Goal: Task Accomplishment & Management: Manage account settings

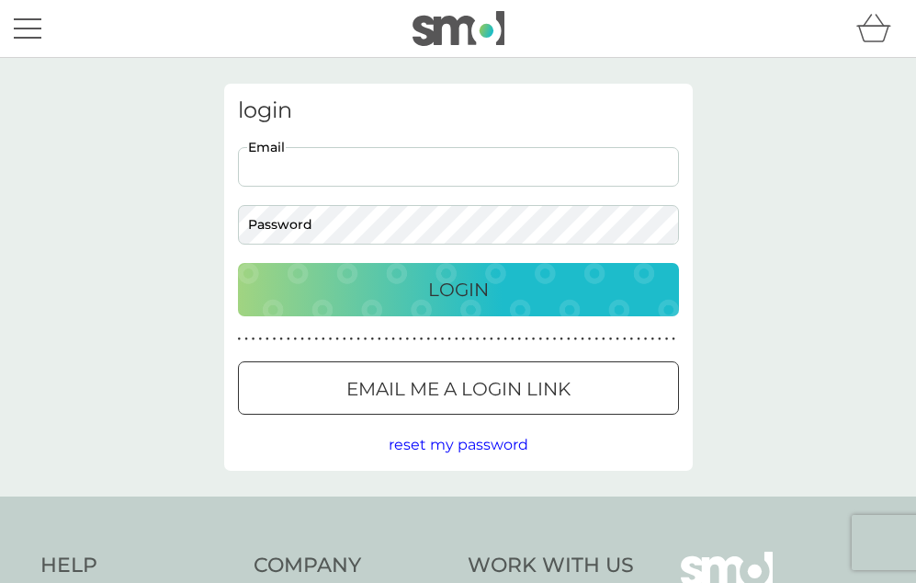
type input "[EMAIL_ADDRESS][DOMAIN_NAME]"
click at [471, 292] on p "Login" at bounding box center [458, 289] width 61 height 29
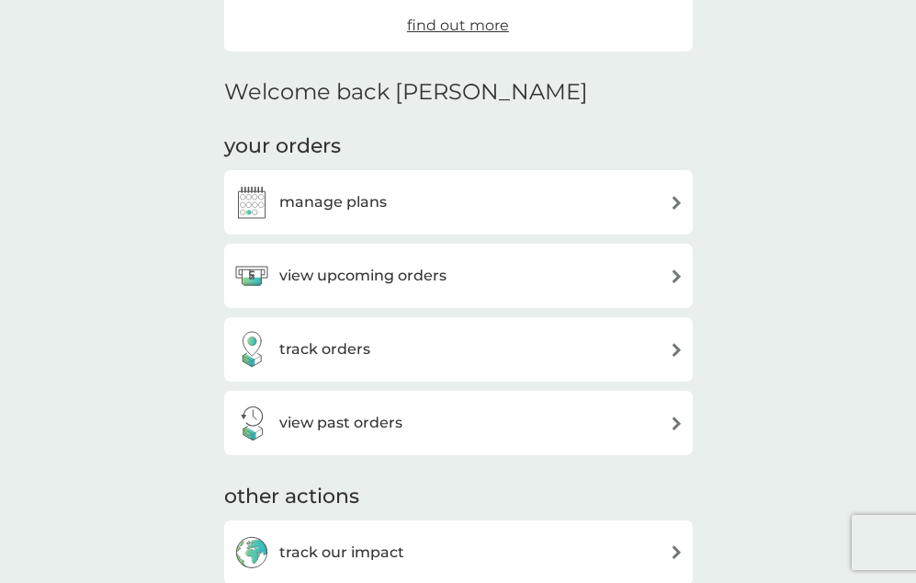
scroll to position [388, 0]
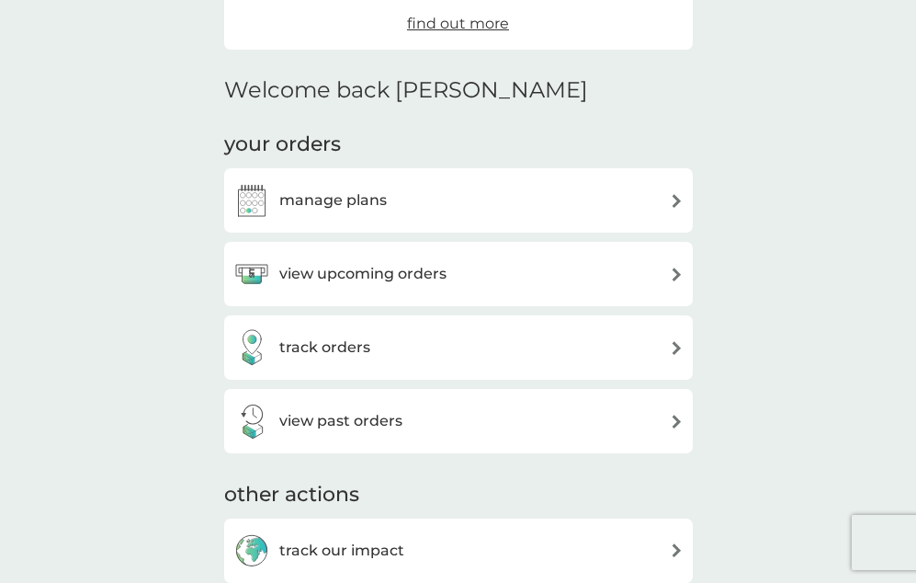
click at [664, 271] on div "view upcoming orders" at bounding box center [458, 274] width 450 height 37
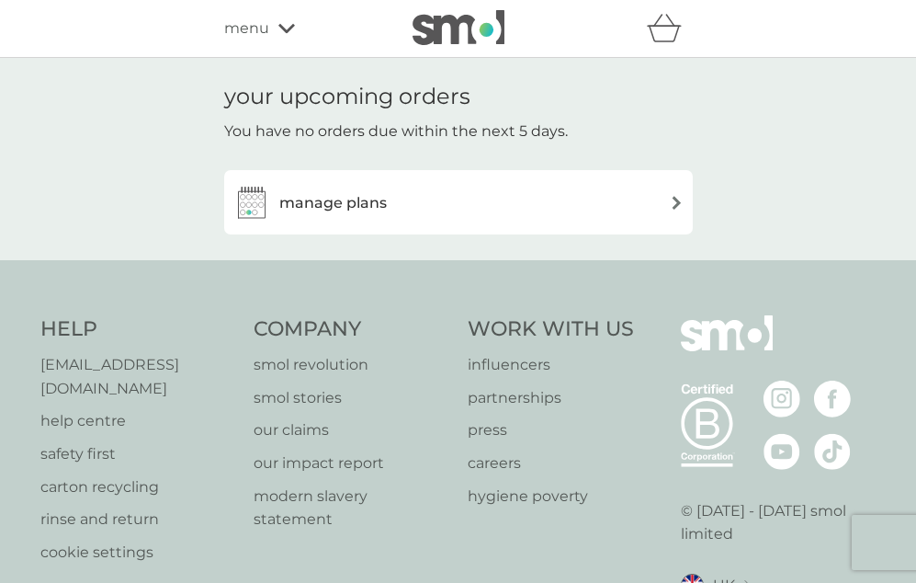
click at [675, 197] on img at bounding box center [677, 203] width 14 height 14
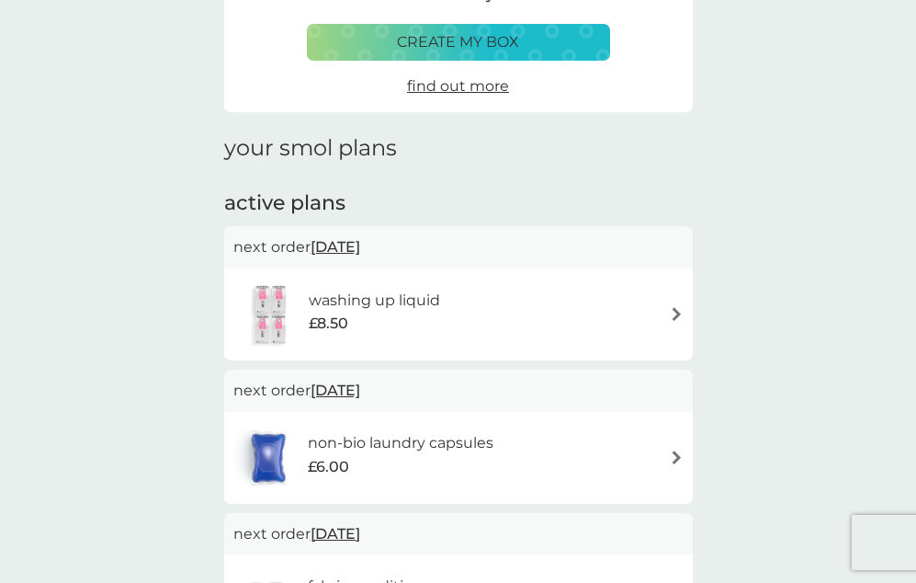
scroll to position [140, 0]
click at [670, 306] on img at bounding box center [677, 313] width 14 height 14
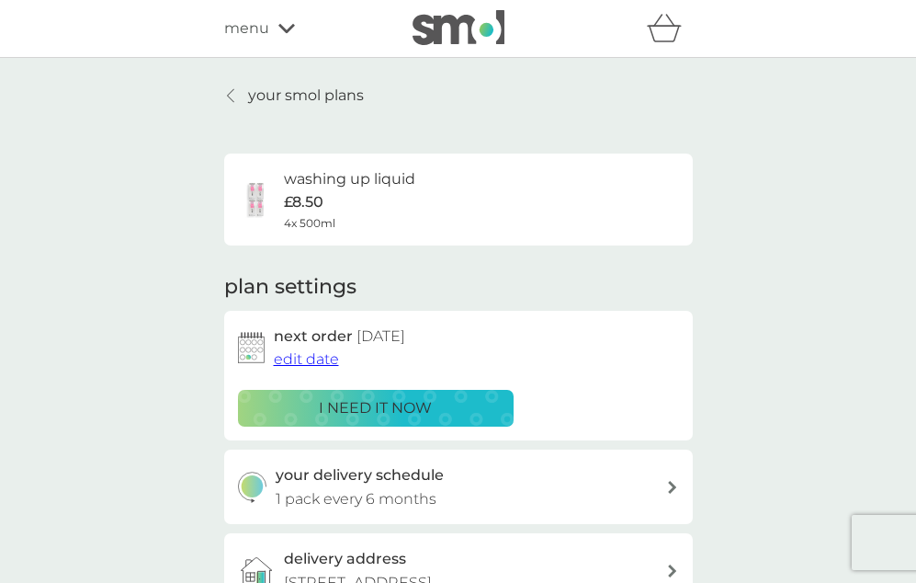
click at [378, 403] on p "i need it now" at bounding box center [375, 408] width 113 height 24
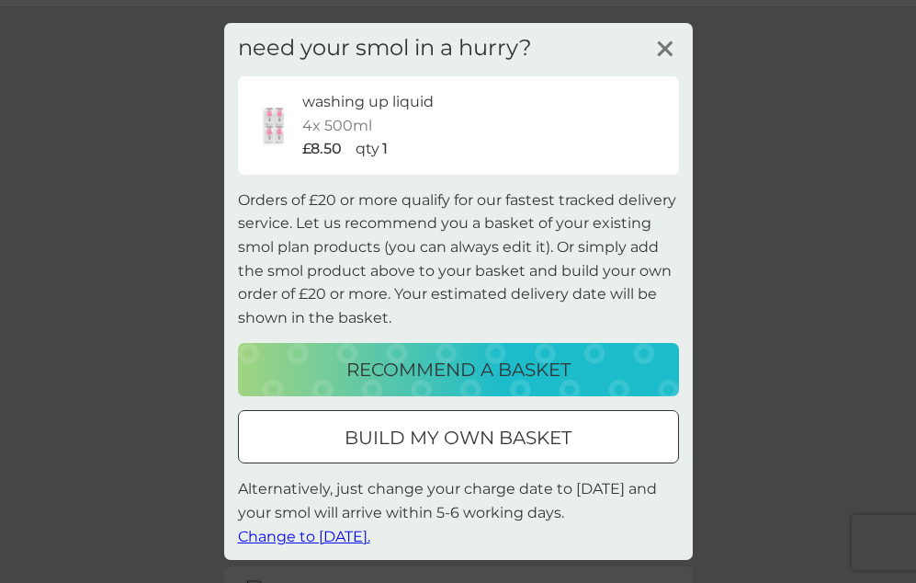
scroll to position [54, 0]
click at [461, 431] on div at bounding box center [458, 436] width 16 height 16
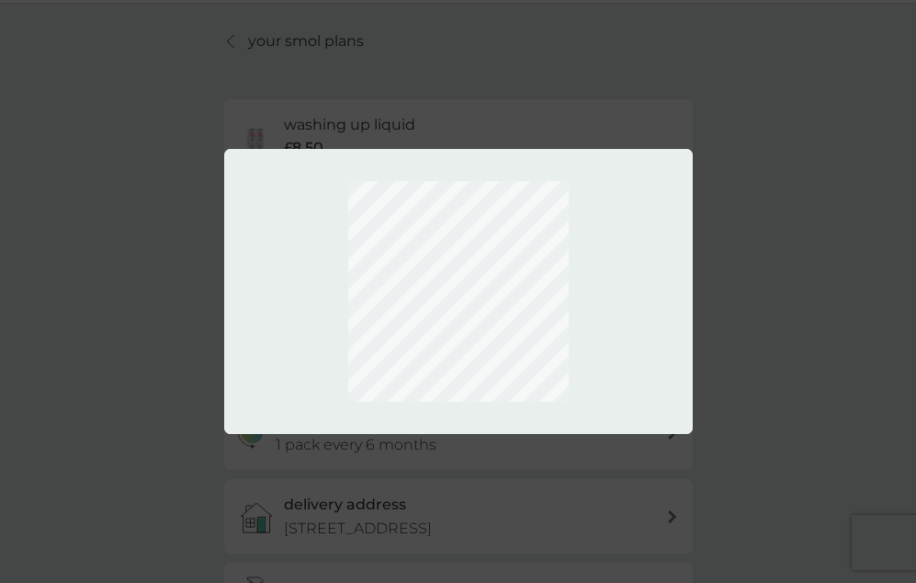
scroll to position [0, 0]
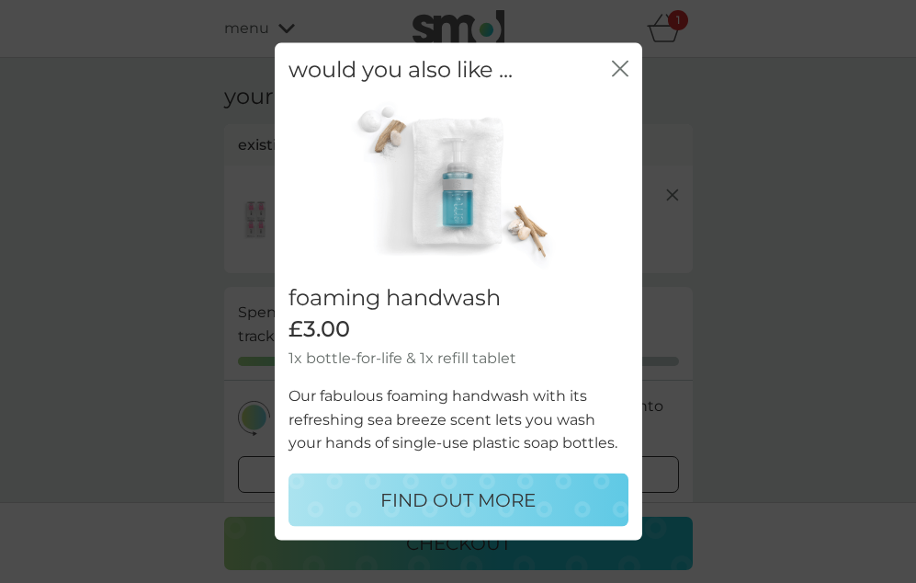
click at [619, 72] on icon "close" at bounding box center [616, 69] width 7 height 15
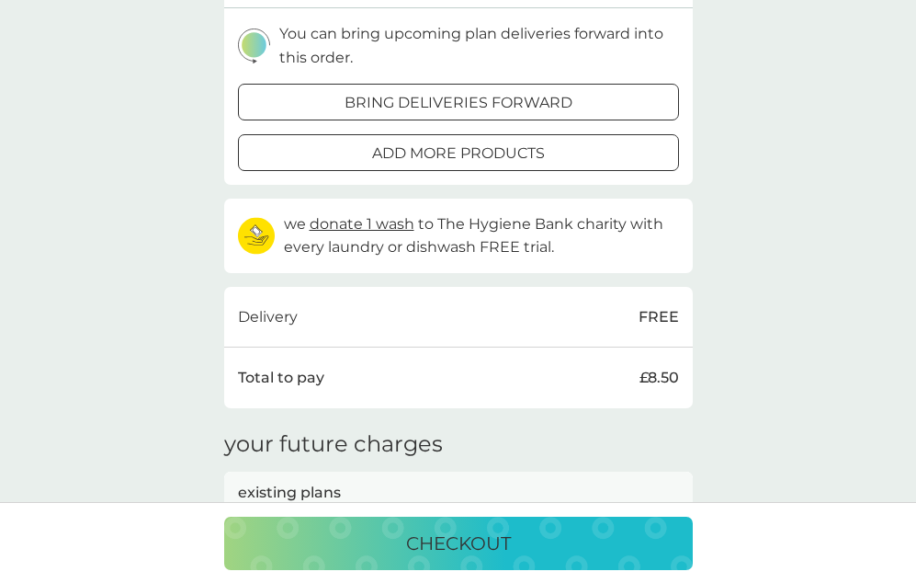
scroll to position [403, 0]
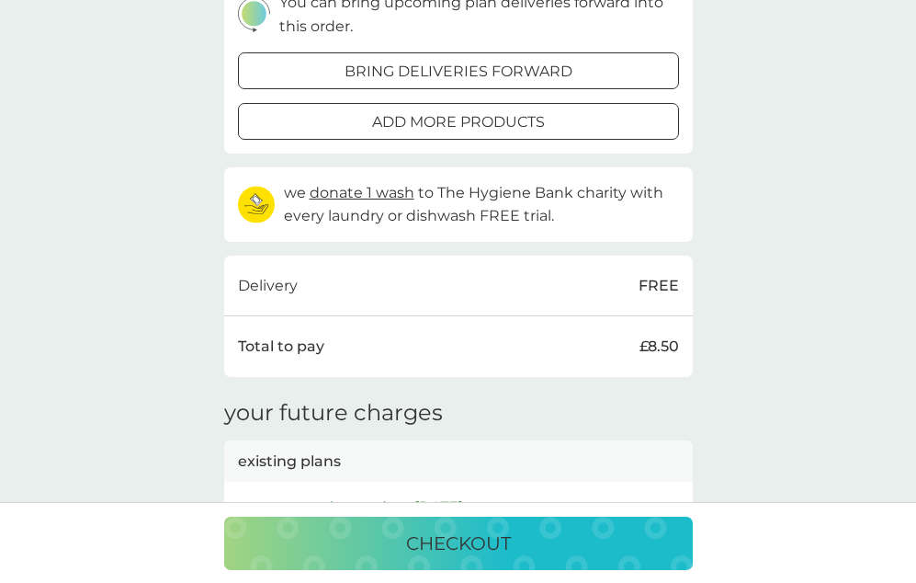
click at [449, 540] on p "checkout" at bounding box center [458, 542] width 105 height 29
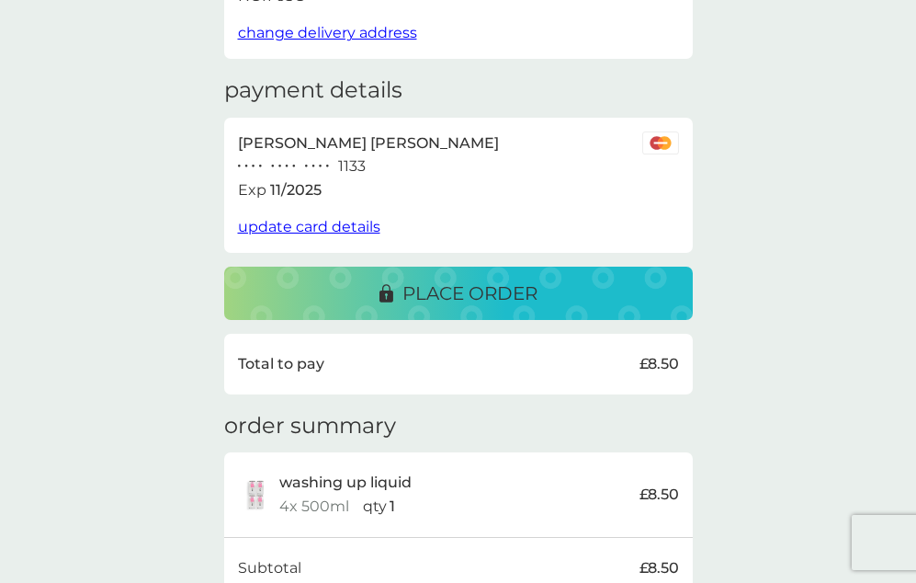
scroll to position [226, 0]
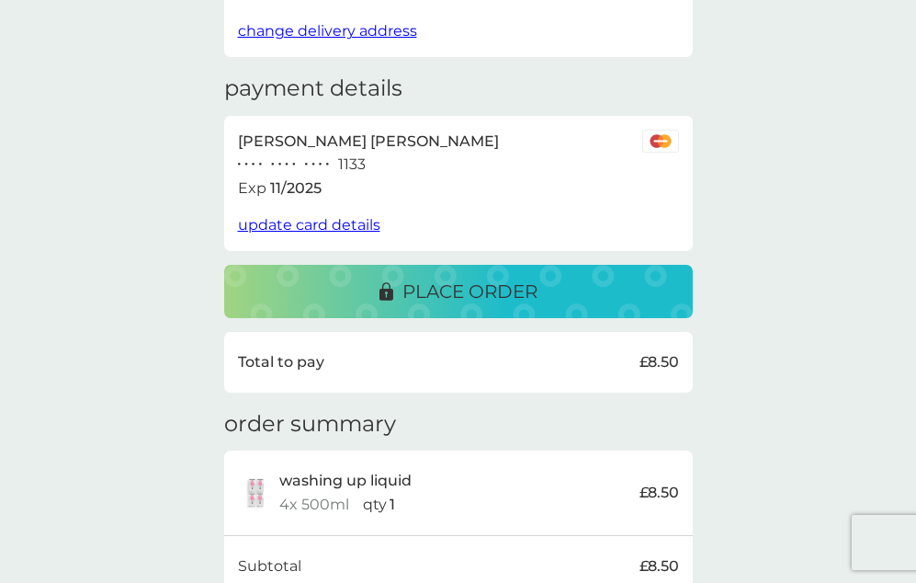
click at [467, 278] on p "place order" at bounding box center [470, 291] width 135 height 29
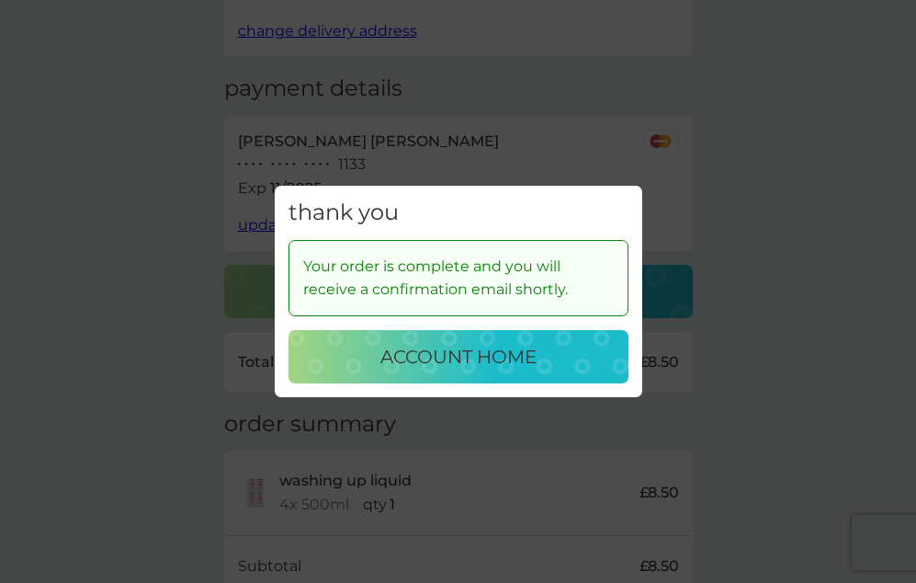
click at [465, 353] on p "account home" at bounding box center [458, 356] width 156 height 29
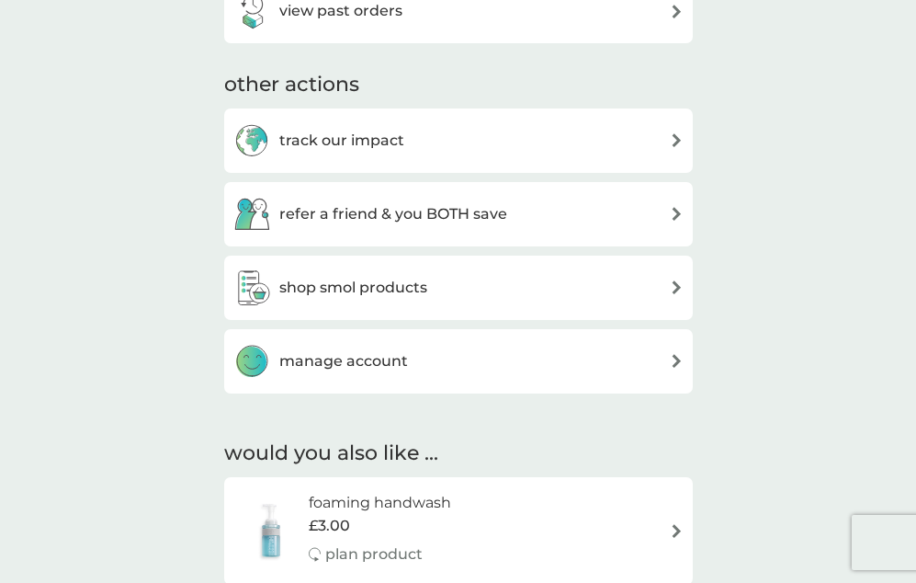
scroll to position [808, 0]
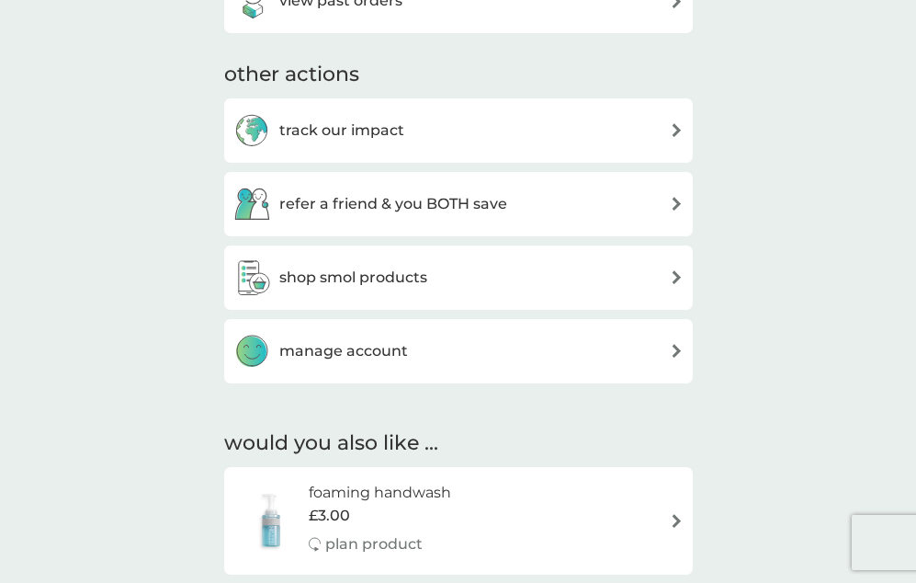
click at [667, 342] on div "manage account" at bounding box center [458, 351] width 450 height 37
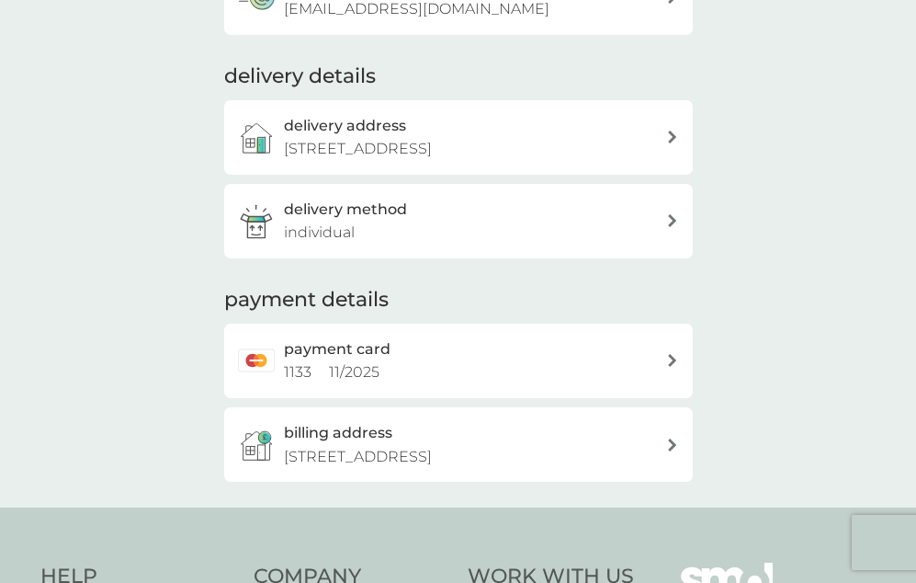
scroll to position [217, 0]
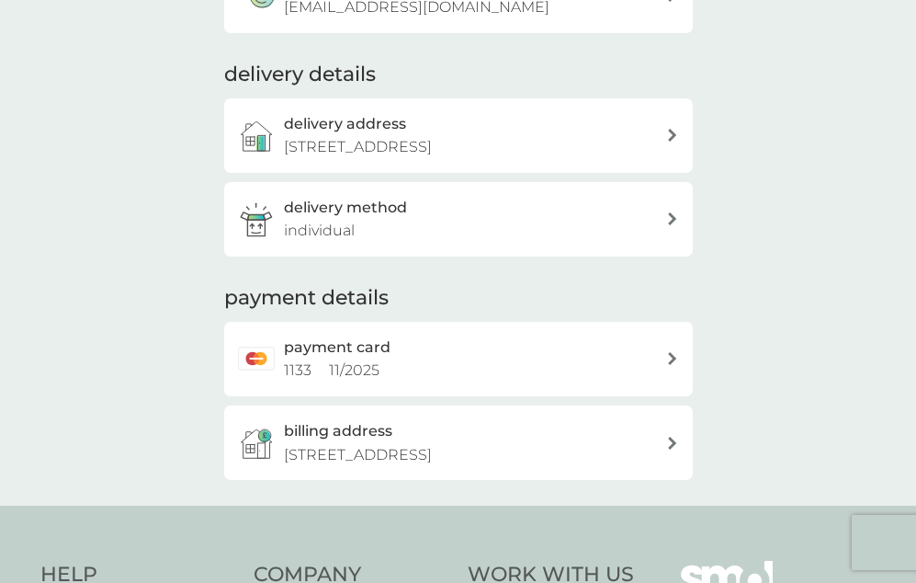
click at [671, 365] on icon at bounding box center [672, 358] width 8 height 13
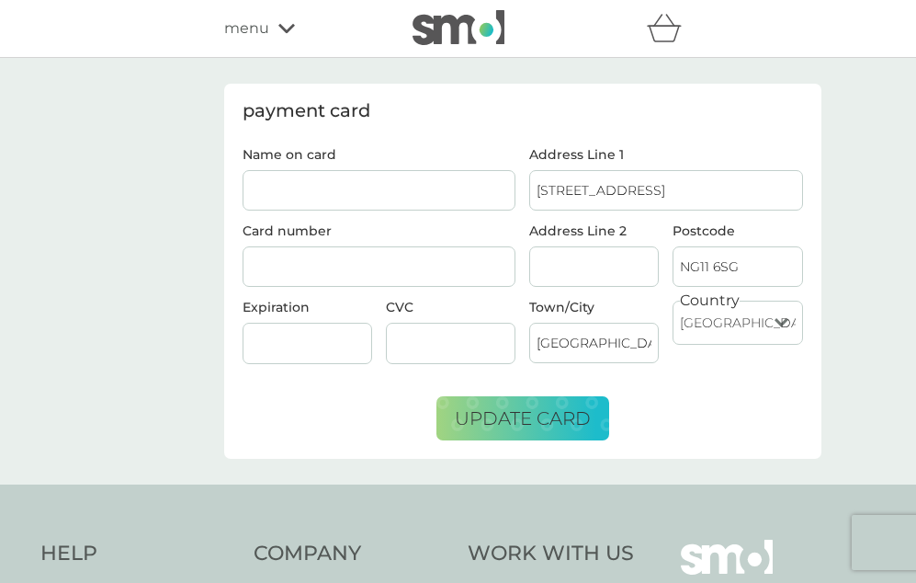
click at [297, 187] on input "Name on card" at bounding box center [380, 190] width 274 height 40
type input "5186528971756007"
drag, startPoint x: 376, startPoint y: 194, endPoint x: 248, endPoint y: 193, distance: 127.8
click at [248, 193] on input "5186528971756007" at bounding box center [380, 190] width 274 height 40
click at [278, 190] on input "Name on card" at bounding box center [380, 190] width 274 height 40
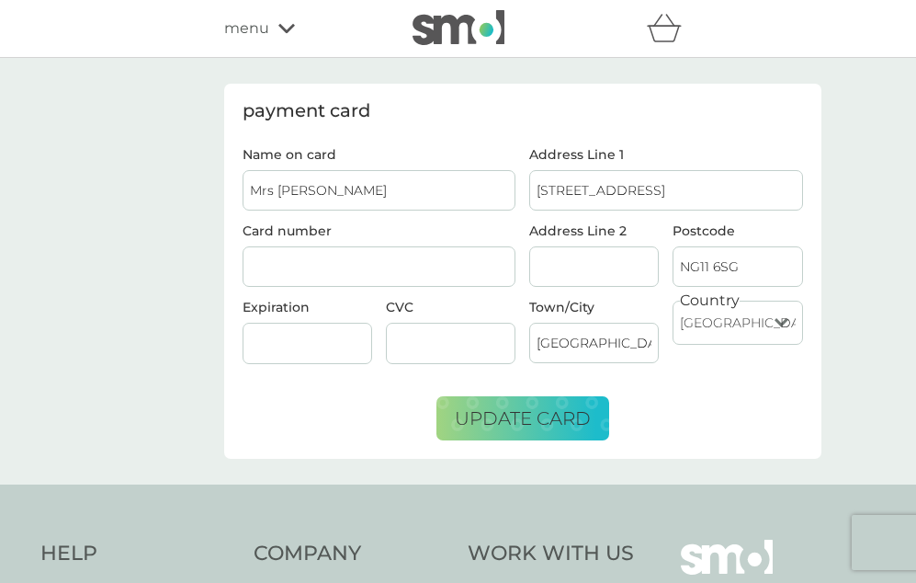
type input "Mrs Patricia Brooks"
click at [395, 352] on div at bounding box center [451, 343] width 130 height 41
click at [489, 416] on span "update card" at bounding box center [523, 418] width 136 height 22
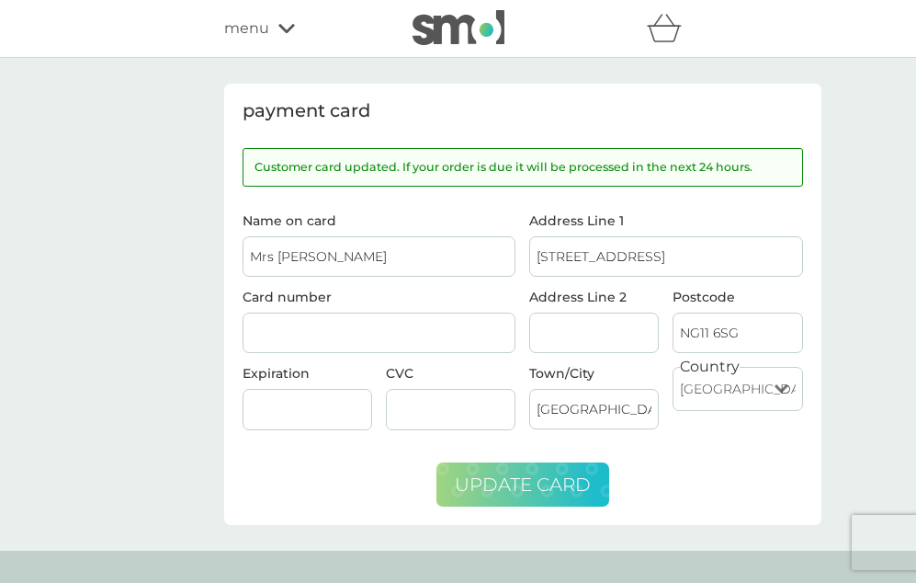
click at [242, 30] on span "menu" at bounding box center [246, 29] width 45 height 24
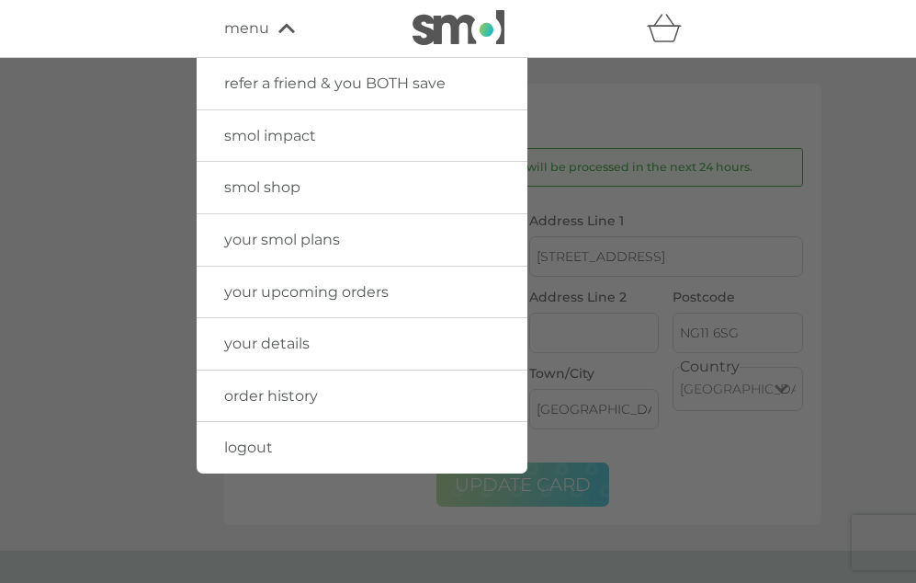
click at [273, 341] on span "your details" at bounding box center [266, 343] width 85 height 17
